Goal: Find contact information: Find contact information

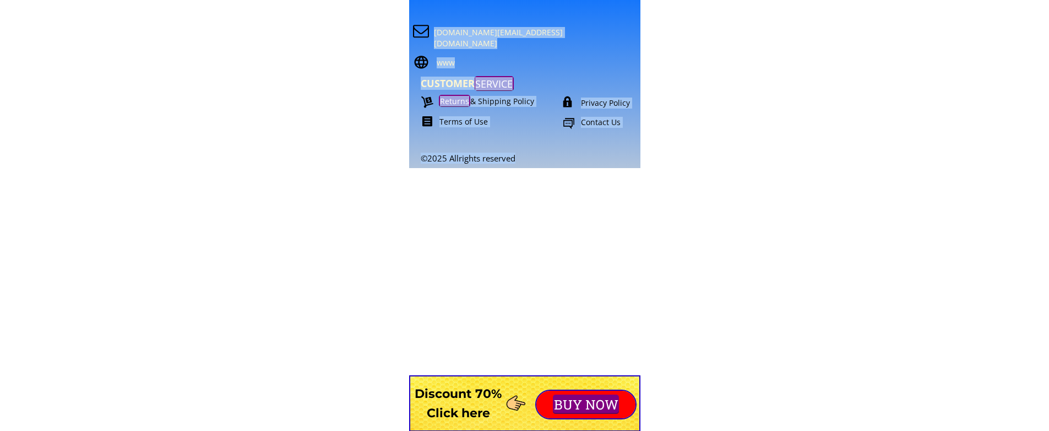
scroll to position [9809, 0]
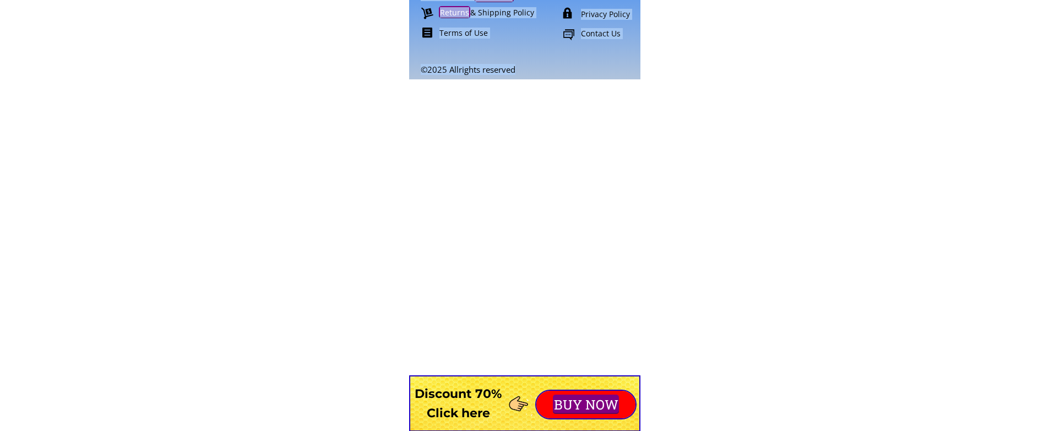
drag, startPoint x: 417, startPoint y: 180, endPoint x: 679, endPoint y: 444, distance: 372.3
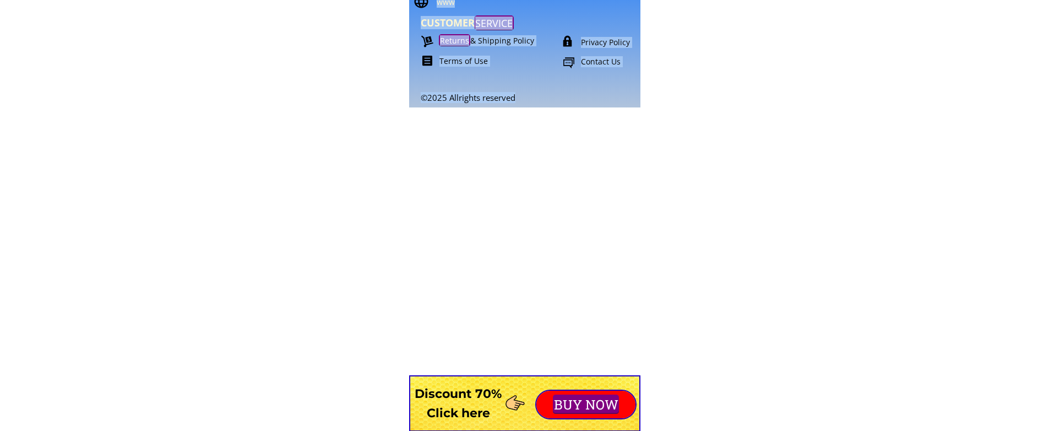
scroll to position [9589, 0]
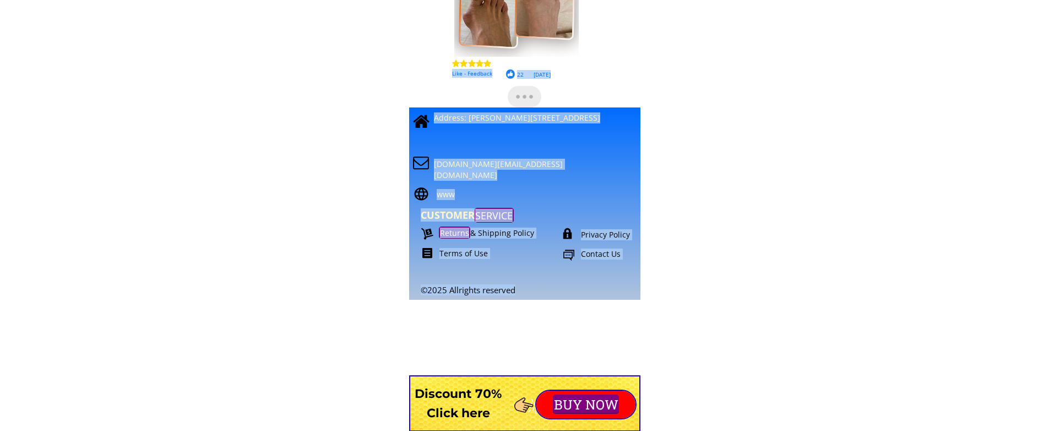
click at [600, 254] on p "Contact Us" at bounding box center [621, 253] width 81 height 11
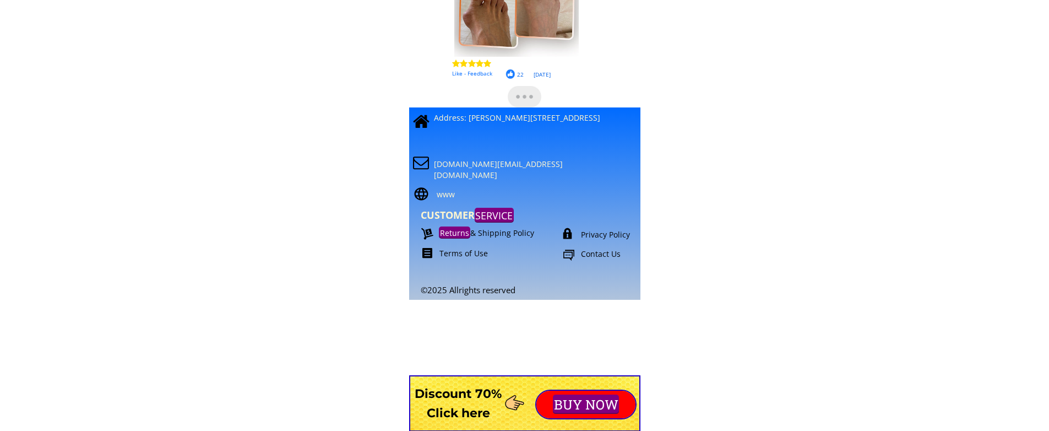
click at [600, 254] on p "Contact Us" at bounding box center [621, 253] width 81 height 11
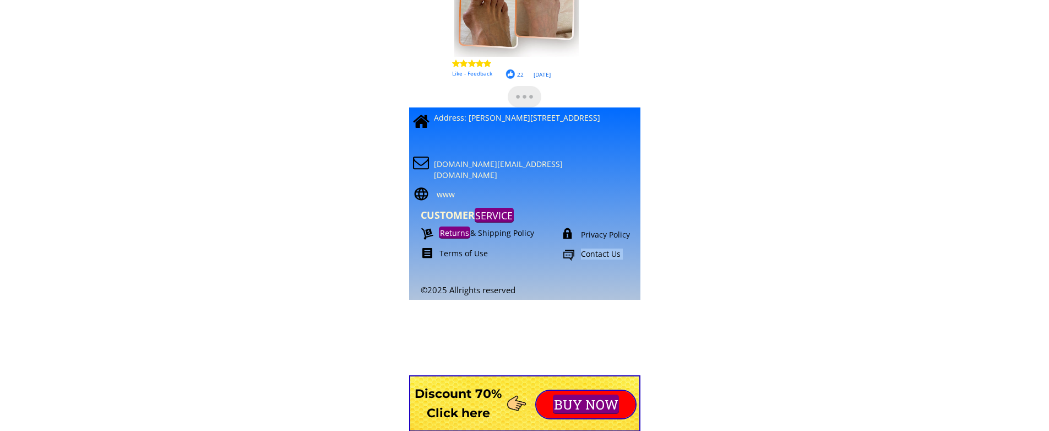
click at [600, 254] on p "Contact Us" at bounding box center [621, 253] width 81 height 11
drag, startPoint x: 600, startPoint y: 254, endPoint x: 565, endPoint y: 254, distance: 35.3
click at [565, 254] on div "Contact Us" at bounding box center [612, 255] width 99 height 14
click at [565, 254] on div at bounding box center [569, 255] width 12 height 14
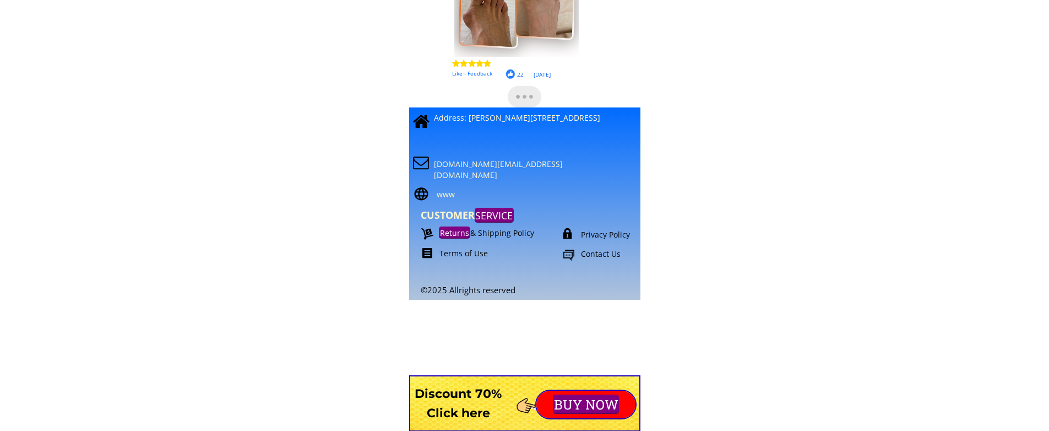
click at [565, 254] on div at bounding box center [569, 255] width 12 height 14
click at [565, 233] on div "http://thenounproject.com The Noun Project Icon Template Reminders Strokes Try …" at bounding box center [568, 233] width 12 height 12
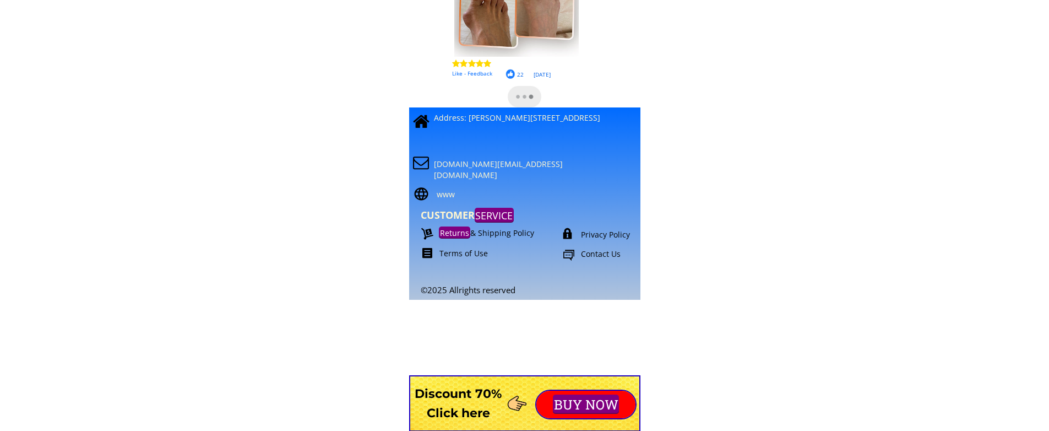
click at [565, 233] on div "http://thenounproject.com The Noun Project Icon Template Reminders Strokes Try …" at bounding box center [568, 233] width 12 height 12
click at [571, 259] on div at bounding box center [569, 255] width 12 height 14
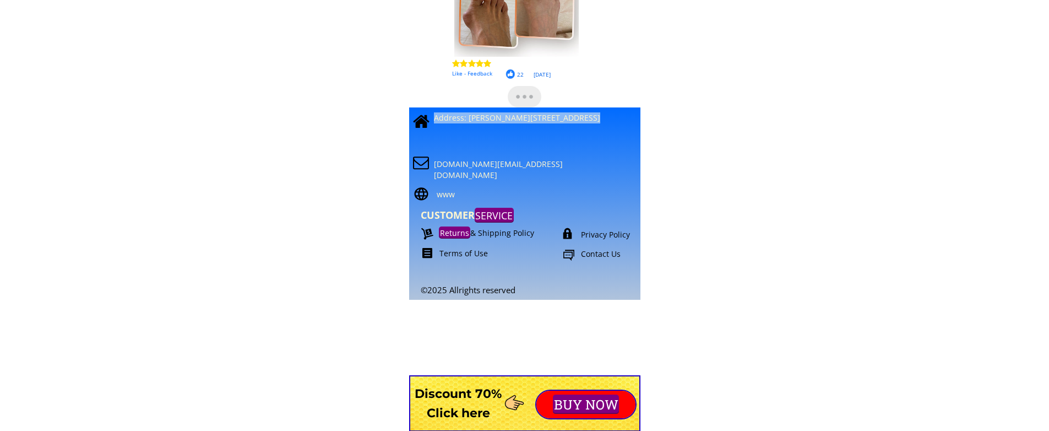
click at [571, 259] on div at bounding box center [569, 255] width 12 height 14
